Goal: Transaction & Acquisition: Purchase product/service

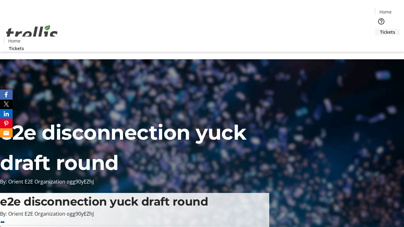
click at [380, 29] on span "Tickets" at bounding box center [387, 32] width 15 height 7
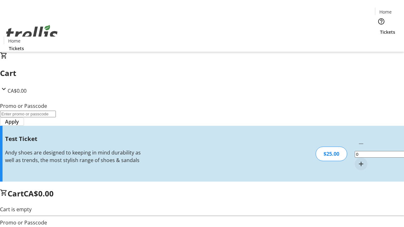
click at [357, 160] on mat-icon "Increment by one" at bounding box center [361, 164] width 8 height 8
type input "1"
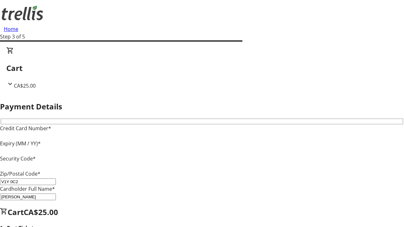
type input "V1Y 0C2"
